Goal: Transaction & Acquisition: Purchase product/service

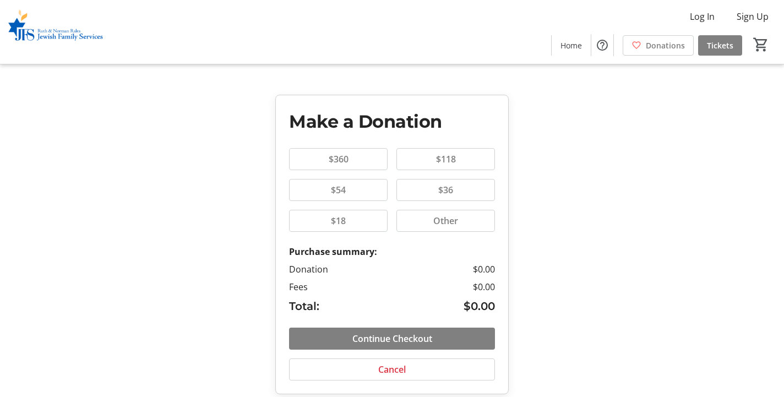
scroll to position [15, 0]
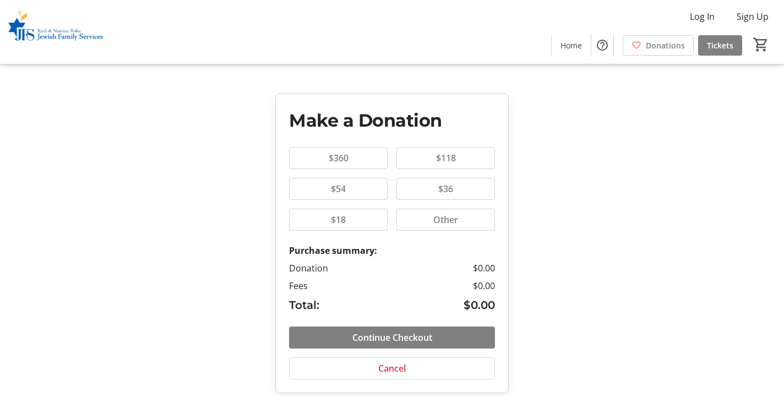
click at [452, 214] on span "Other" at bounding box center [446, 219] width 38 height 13
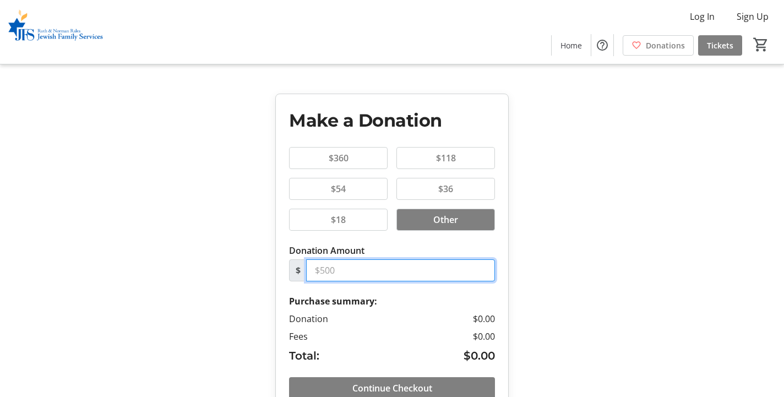
click at [367, 270] on input "Donation Amount" at bounding box center [400, 270] width 189 height 22
type input "29.25"
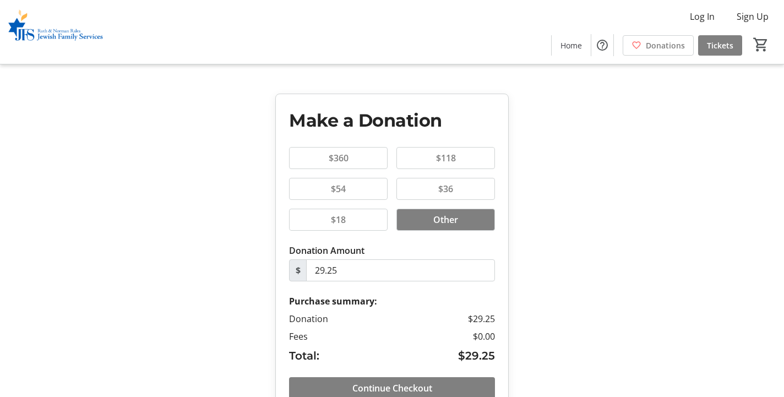
click at [624, 250] on div "Make a Donation $360 $118 $54 $36 $18 Other Donation Amount $ 29.25 Purchase su…" at bounding box center [392, 221] width 784 height 472
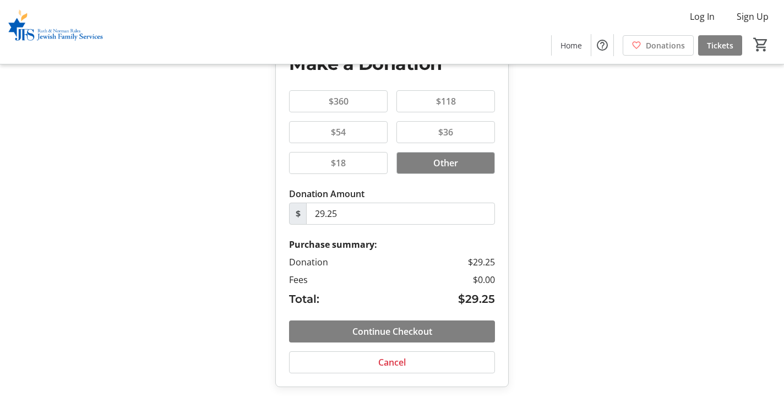
scroll to position [75, 0]
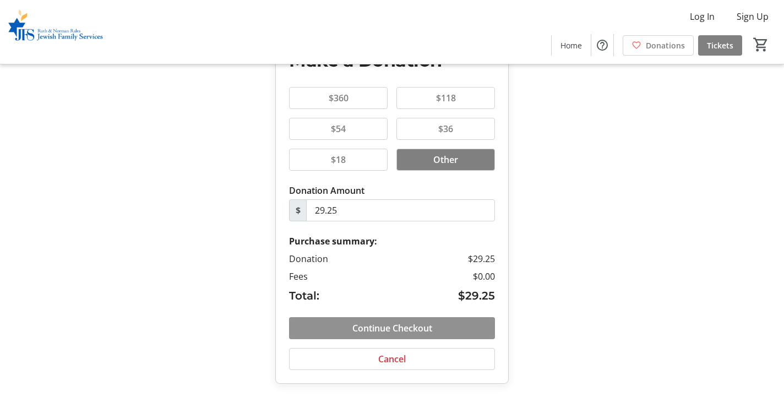
click at [406, 330] on span "Continue Checkout" at bounding box center [393, 328] width 80 height 13
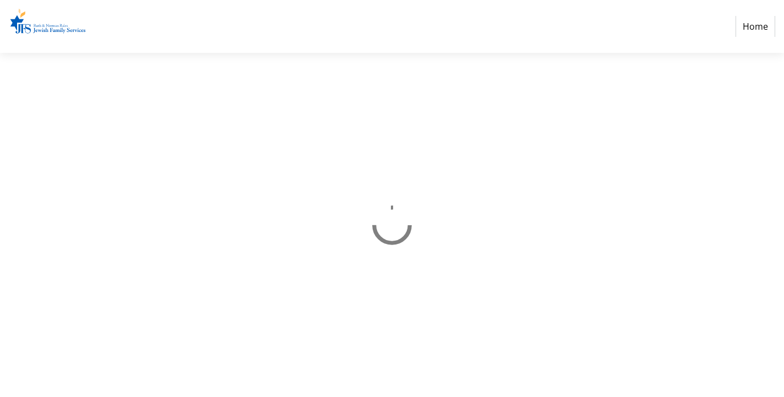
select select "US"
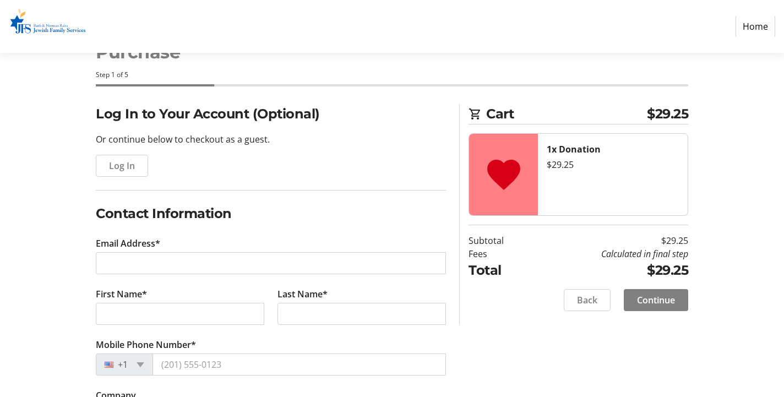
scroll to position [47, 0]
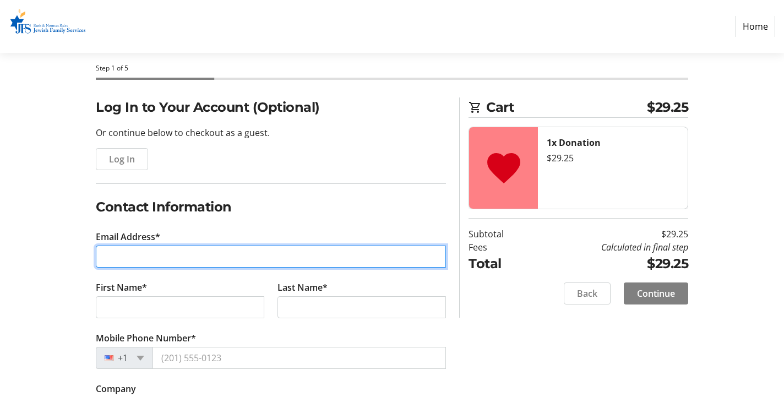
click at [226, 257] on input "Email Address*" at bounding box center [271, 257] width 350 height 22
type input "[PERSON_NAME][EMAIL_ADDRESS][DOMAIN_NAME]"
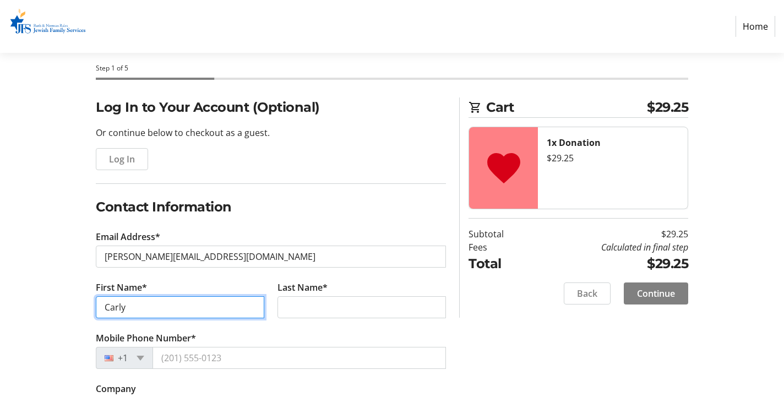
type input "Carly"
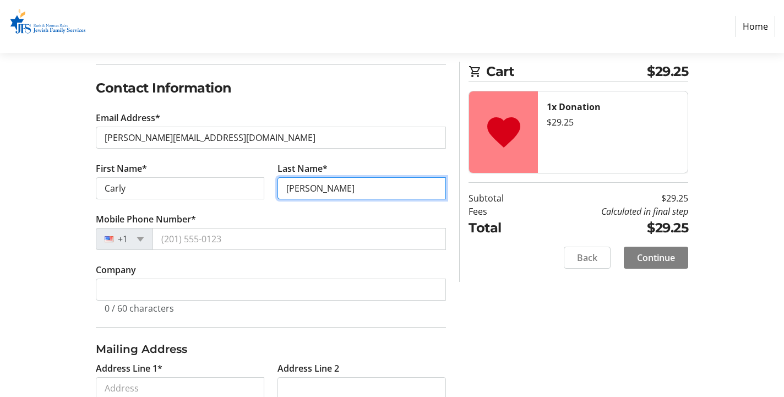
scroll to position [198, 0]
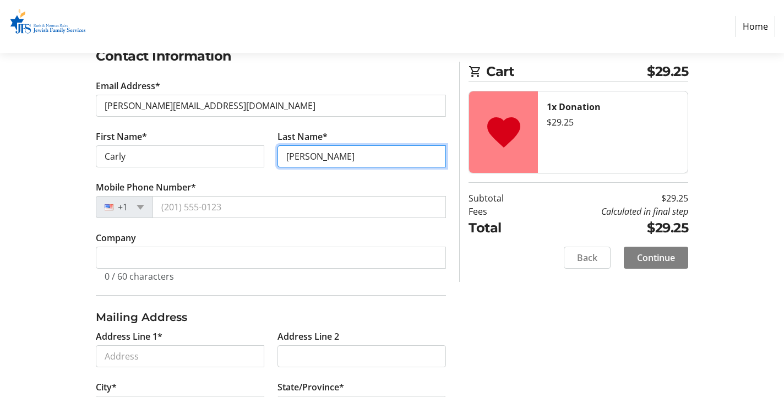
type input "[PERSON_NAME]"
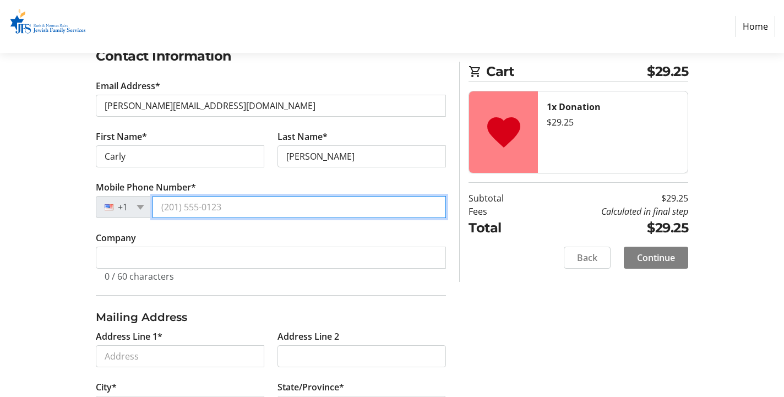
click at [204, 213] on input "Mobile Phone Number*" at bounding box center [300, 207] width 294 height 22
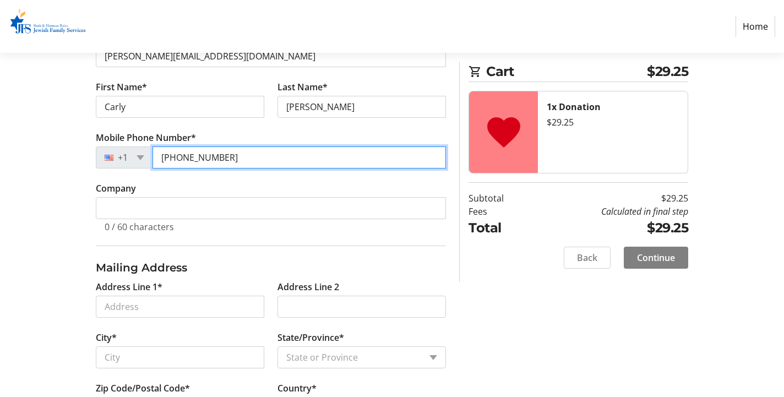
scroll to position [296, 0]
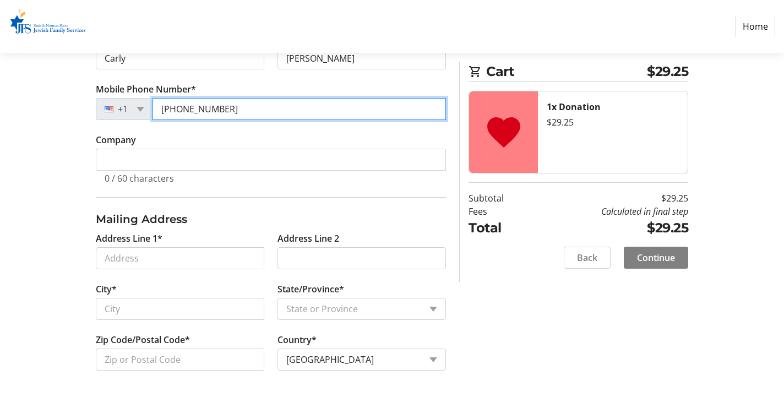
type input "[PHONE_NUMBER]"
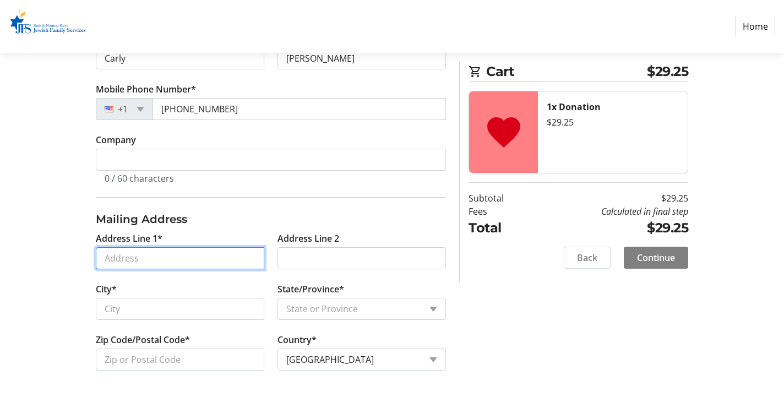
click at [149, 254] on input "Address Line 1*" at bounding box center [180, 258] width 169 height 22
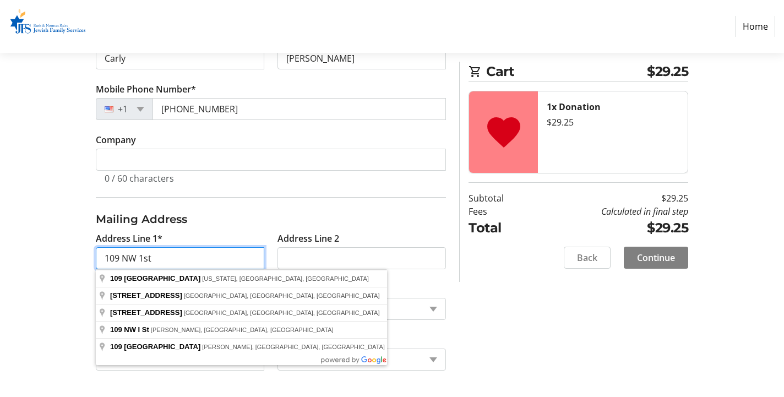
click at [158, 260] on input "109 NW 1st" at bounding box center [180, 258] width 169 height 22
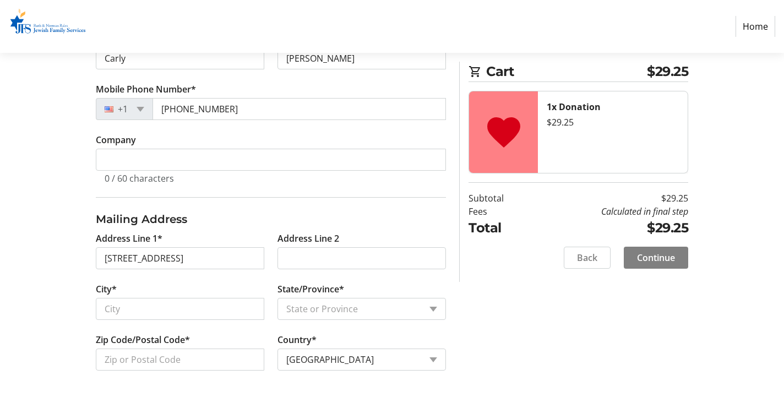
type input "[STREET_ADDRESS]"
type input "[GEOGRAPHIC_DATA]"
select select "FL"
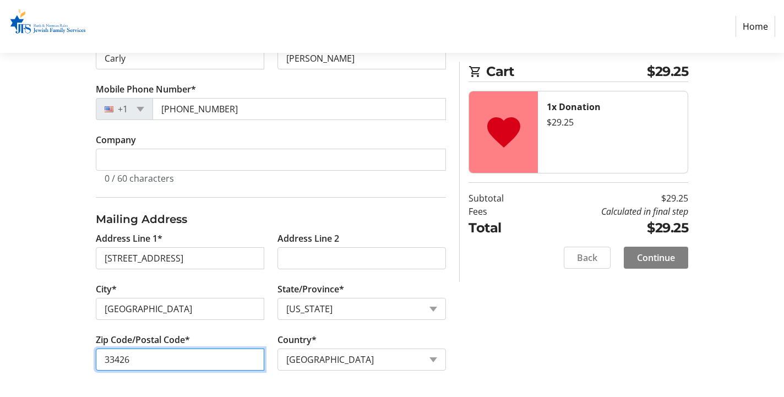
drag, startPoint x: 139, startPoint y: 357, endPoint x: 119, endPoint y: 356, distance: 20.4
click at [119, 356] on input "33426" at bounding box center [180, 360] width 169 height 22
type input "33435"
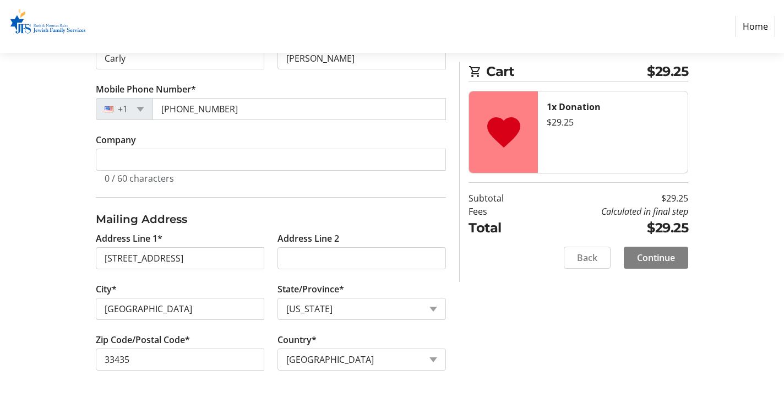
click at [502, 312] on div "Log In to Your Account (Optional) Or continue below to checkout as a guest. Log…" at bounding box center [392, 123] width 727 height 549
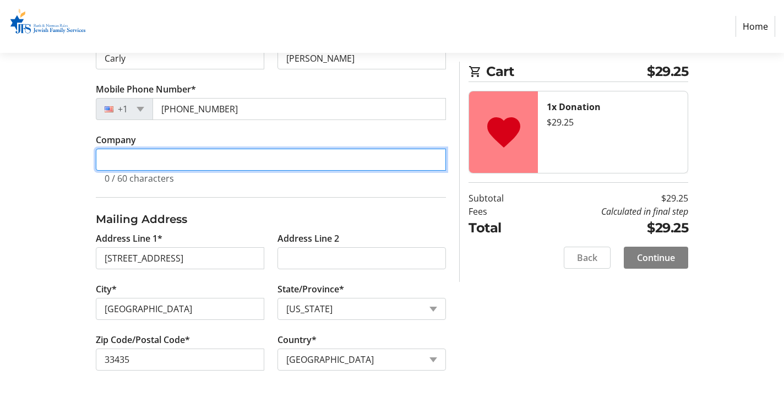
click at [333, 160] on input "Company" at bounding box center [271, 160] width 350 height 22
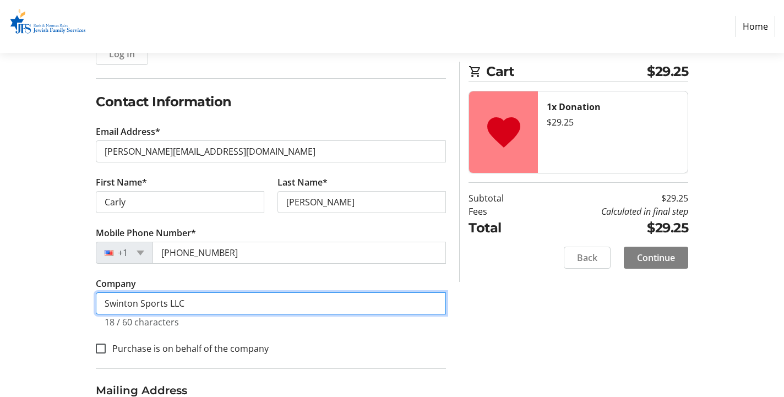
scroll to position [150, 0]
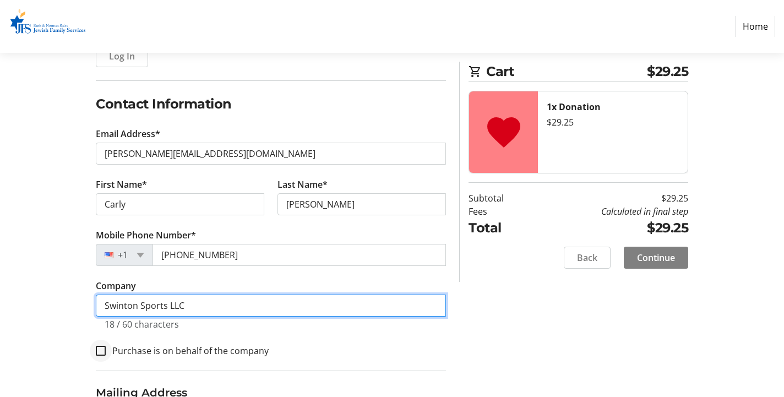
type input "Swinton Sports LLC"
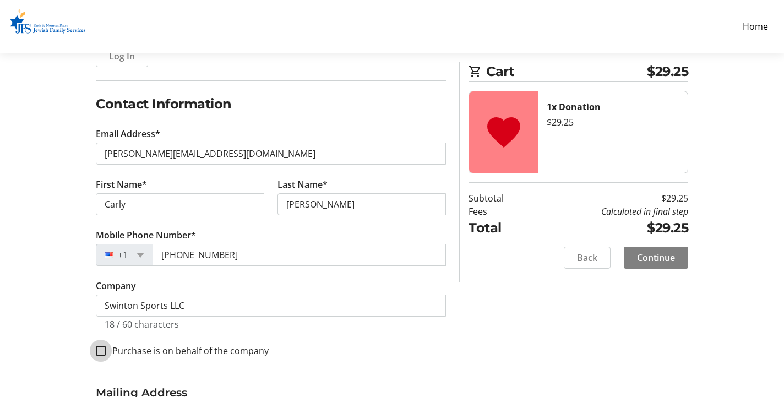
click at [105, 347] on input "Purchase is on behalf of the company" at bounding box center [101, 351] width 10 height 10
checkbox input "true"
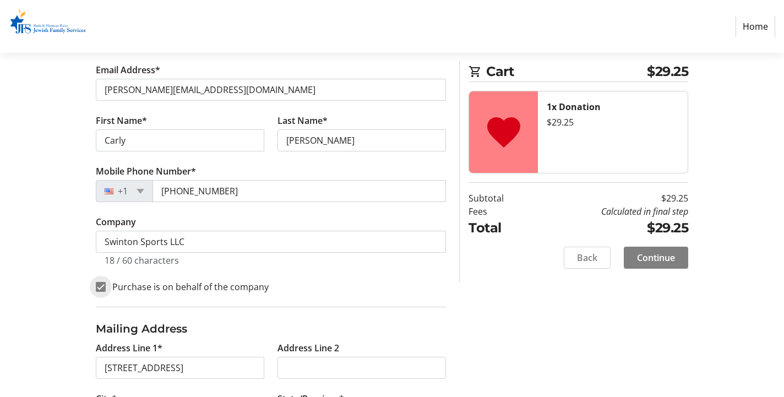
scroll to position [323, 0]
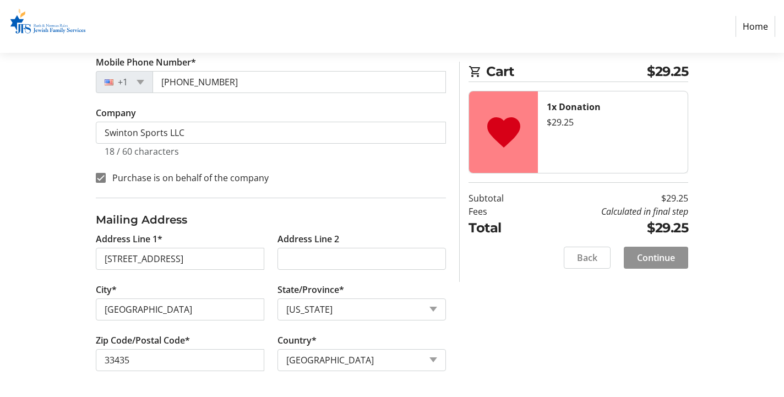
click at [649, 254] on span "Continue" at bounding box center [656, 257] width 38 height 13
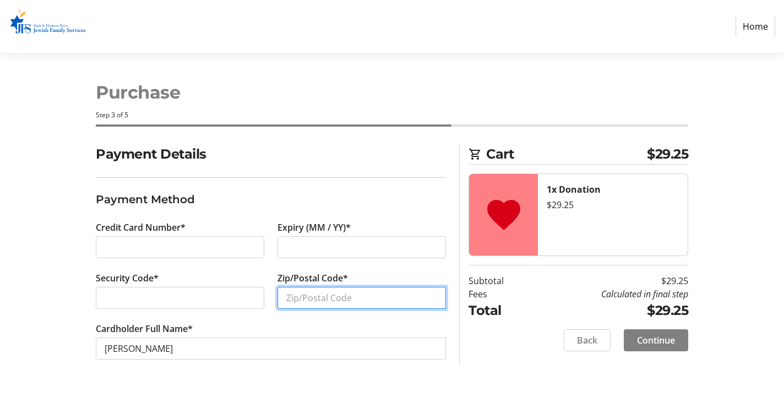
type input "33444"
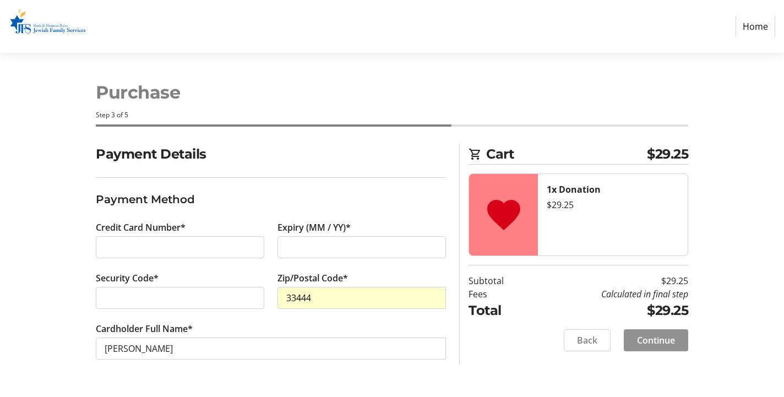
click at [672, 346] on span "Continue" at bounding box center [656, 340] width 38 height 13
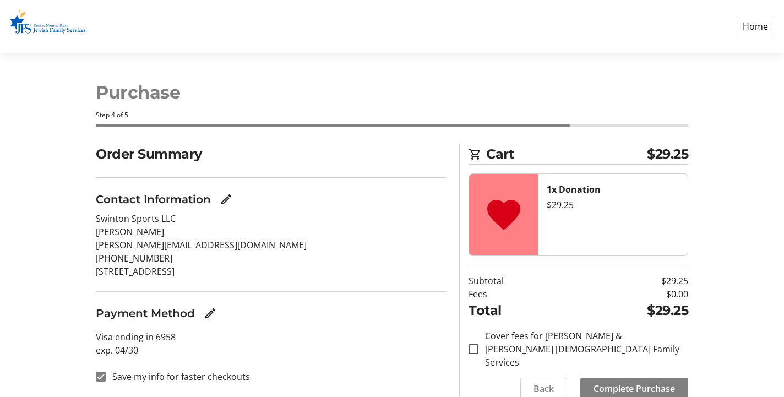
scroll to position [31, 0]
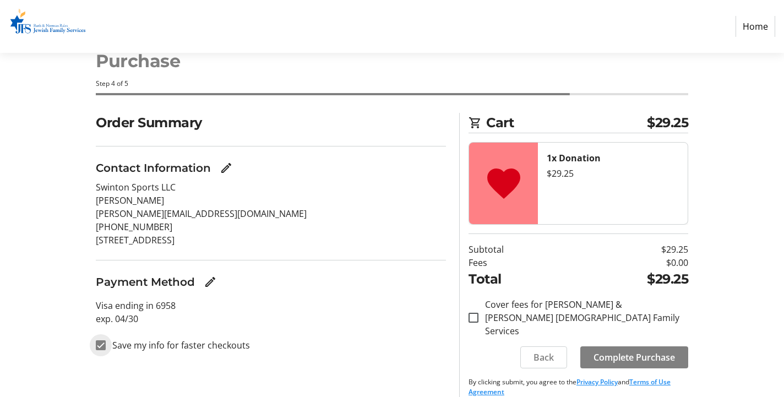
click at [101, 344] on input "Save my info for faster checkouts" at bounding box center [101, 345] width 10 height 10
checkbox input "false"
click at [636, 351] on span "Complete Purchase" at bounding box center [635, 357] width 82 height 13
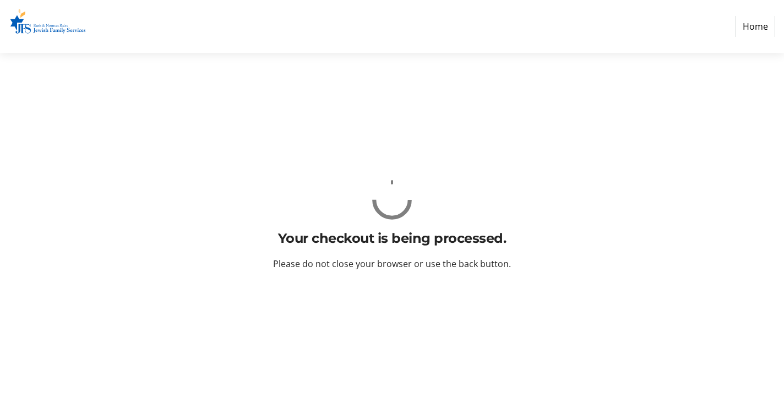
scroll to position [0, 0]
